Goal: Complete application form

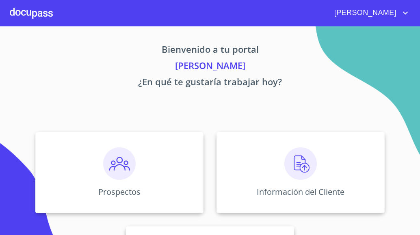
click at [22, 14] on div at bounding box center [31, 13] width 43 height 26
click at [299, 172] on img at bounding box center [300, 163] width 32 height 32
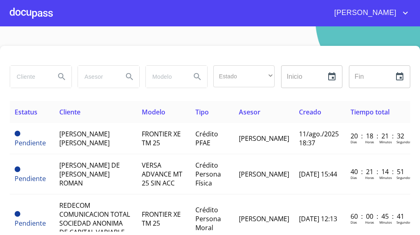
click at [43, 75] on input "search" at bounding box center [29, 77] width 39 height 22
type input "[PERSON_NAME]"
click at [62, 81] on icon "Search" at bounding box center [62, 77] width 10 height 10
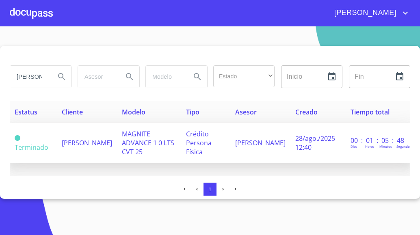
click at [90, 143] on span "[PERSON_NAME]" at bounding box center [87, 142] width 50 height 9
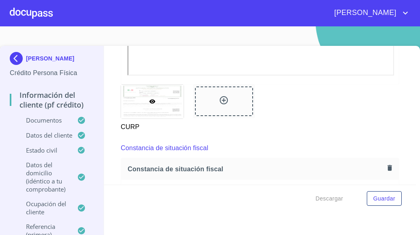
scroll to position [2115, 0]
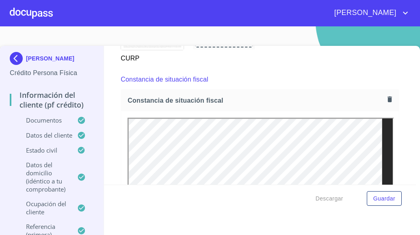
click at [387, 99] on icon "button" at bounding box center [389, 99] width 4 height 6
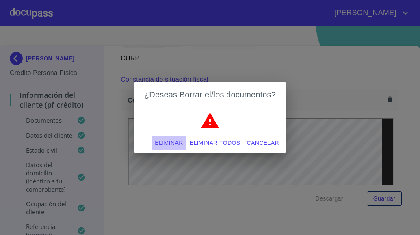
click at [166, 142] on span "Eliminar" at bounding box center [169, 143] width 28 height 10
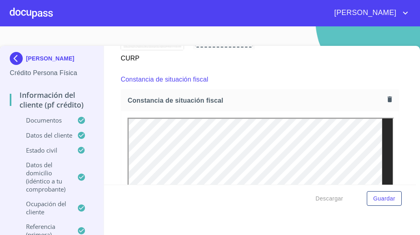
click at [387, 97] on icon "button" at bounding box center [389, 99] width 4 height 6
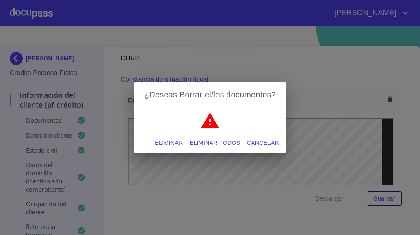
click at [173, 144] on span "Eliminar" at bounding box center [169, 143] width 28 height 10
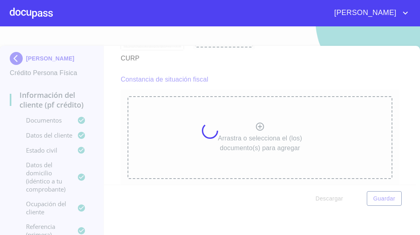
scroll to position [11, 0]
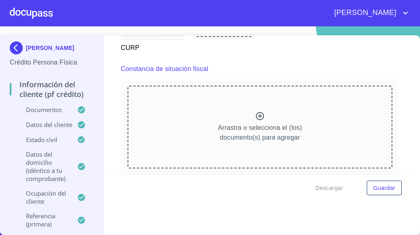
click at [256, 114] on icon at bounding box center [260, 116] width 8 height 8
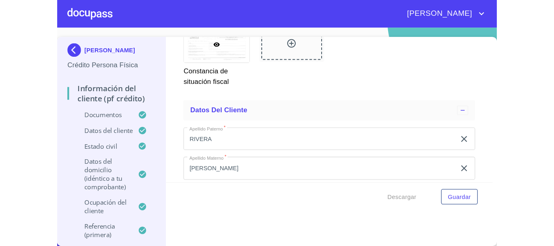
scroll to position [2440, 0]
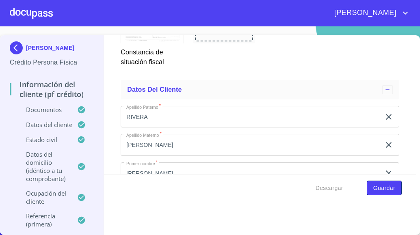
click at [390, 188] on button "Guardar" at bounding box center [384, 188] width 35 height 15
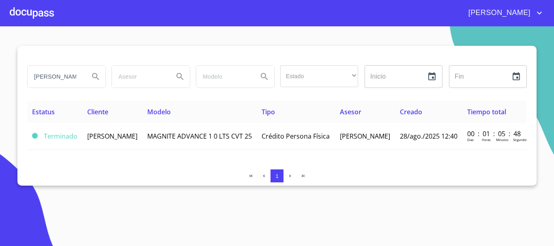
click at [78, 77] on input "[PERSON_NAME]" at bounding box center [55, 77] width 55 height 22
type input "[PERSON_NAME]"
click at [20, 17] on div at bounding box center [32, 13] width 44 height 26
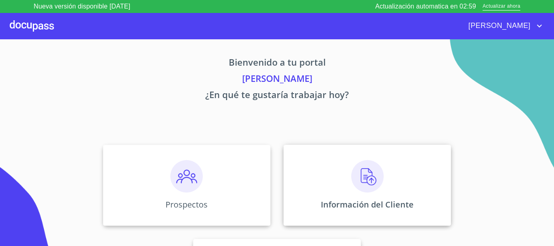
click at [369, 183] on img at bounding box center [367, 176] width 32 height 32
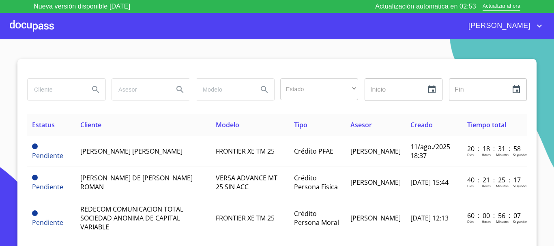
click at [67, 84] on input "search" at bounding box center [55, 90] width 55 height 22
type input "ANAEL"
click at [92, 87] on icon "Search" at bounding box center [95, 89] width 7 height 7
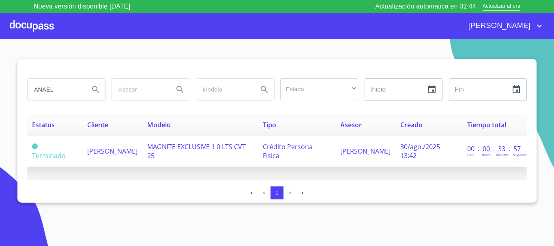
click at [126, 151] on span "[PERSON_NAME]" at bounding box center [112, 151] width 50 height 9
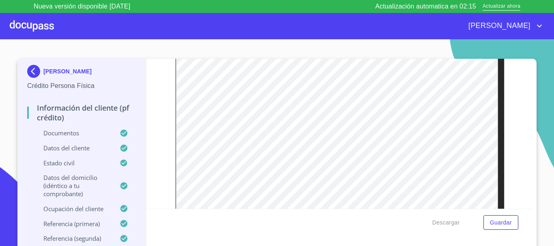
scroll to position [1678, 0]
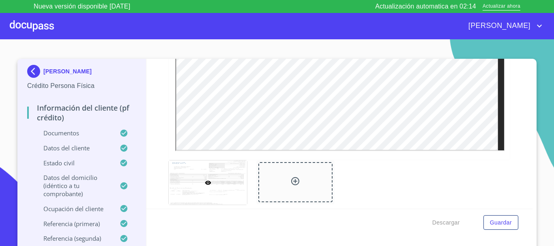
click at [61, 151] on p "Datos del cliente" at bounding box center [73, 148] width 93 height 8
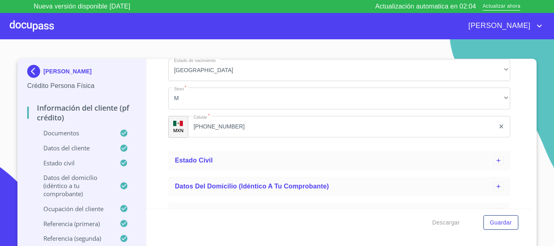
scroll to position [416, 0]
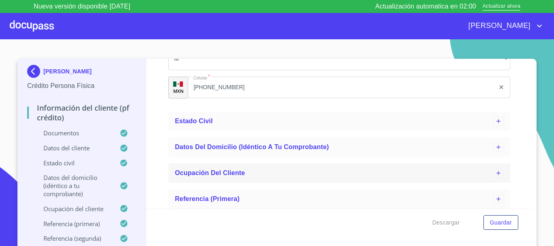
click at [212, 172] on span "Ocupación del Cliente" at bounding box center [210, 173] width 70 height 7
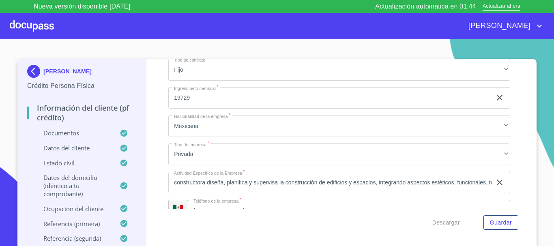
scroll to position [619, 0]
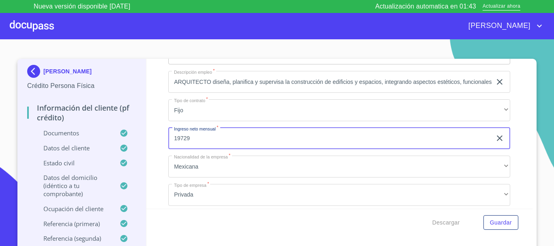
click at [210, 135] on input "19729" at bounding box center [329, 139] width 323 height 22
type input "1"
type input "50000"
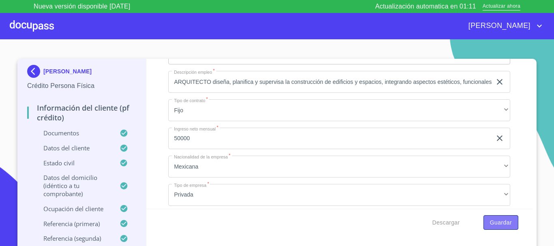
click at [419, 226] on span "Guardar" at bounding box center [501, 223] width 22 height 10
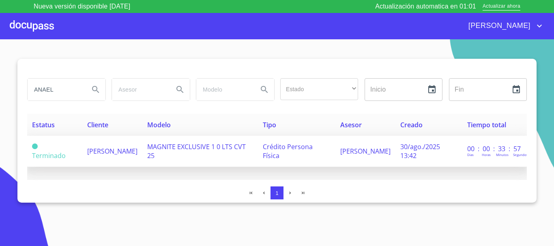
click at [138, 148] on span "[PERSON_NAME]" at bounding box center [112, 151] width 50 height 9
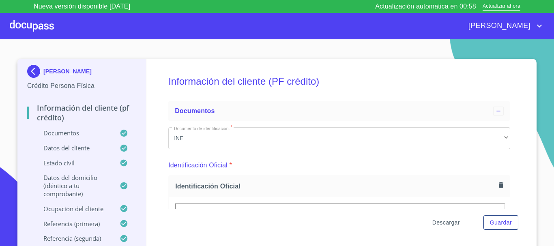
click at [419, 221] on span "Descargar" at bounding box center [447, 223] width 28 height 10
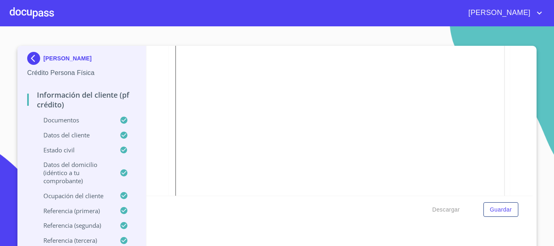
scroll to position [81, 0]
